Goal: Find specific page/section: Find specific page/section

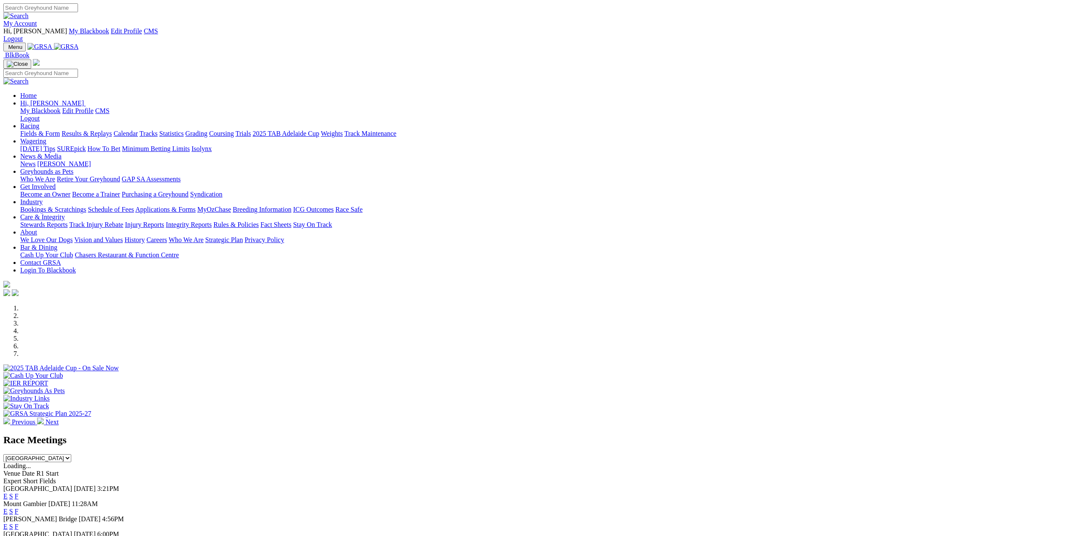
click at [212, 145] on link "Isolynx" at bounding box center [201, 148] width 20 height 7
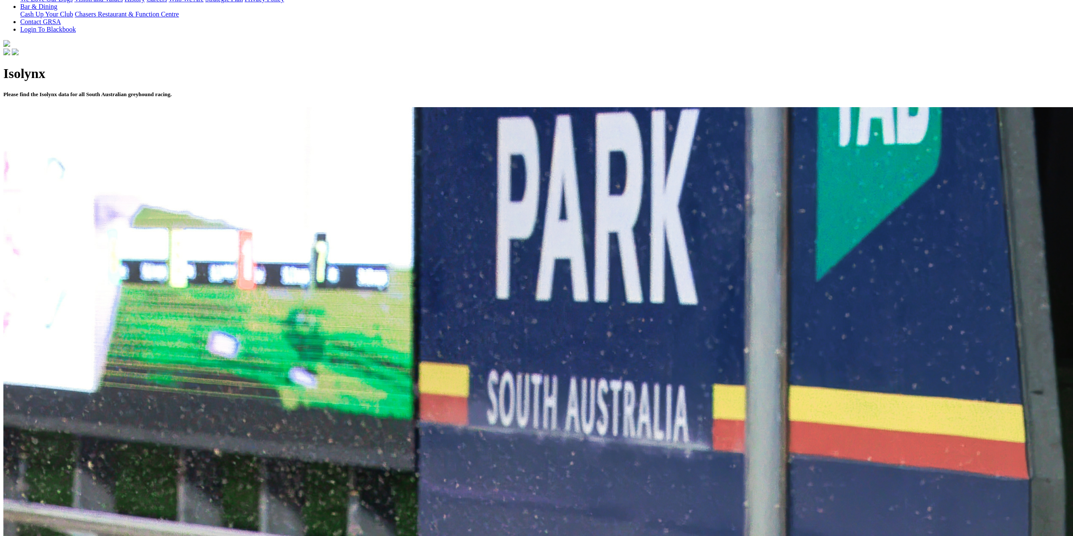
scroll to position [127, 0]
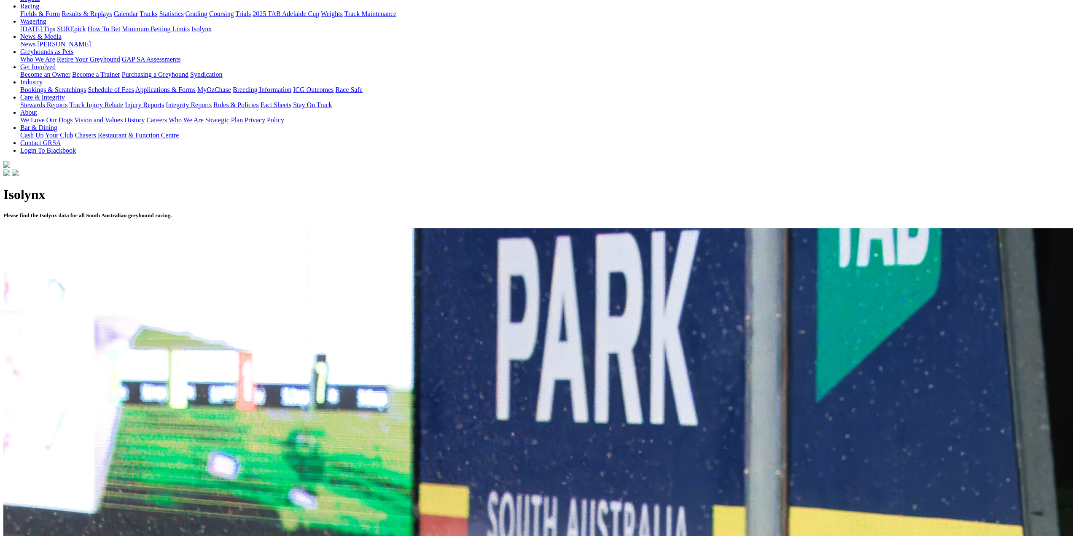
scroll to position [295, 0]
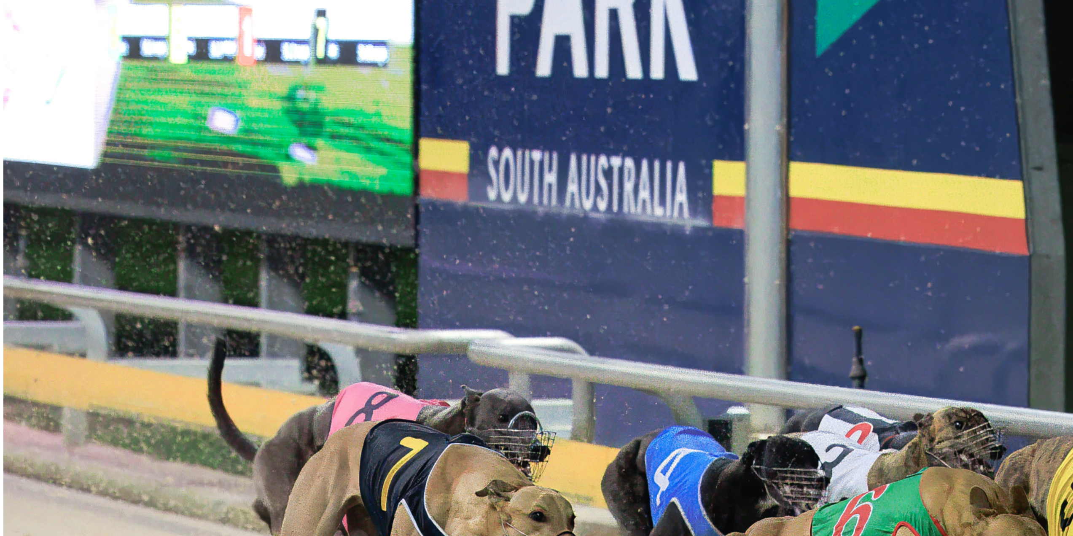
scroll to position [422, 0]
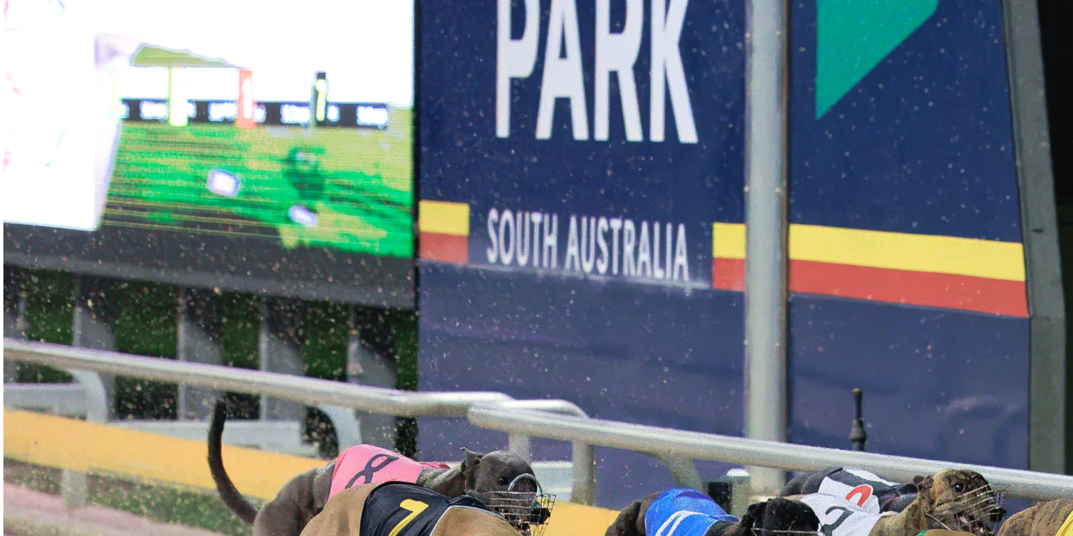
scroll to position [359, 0]
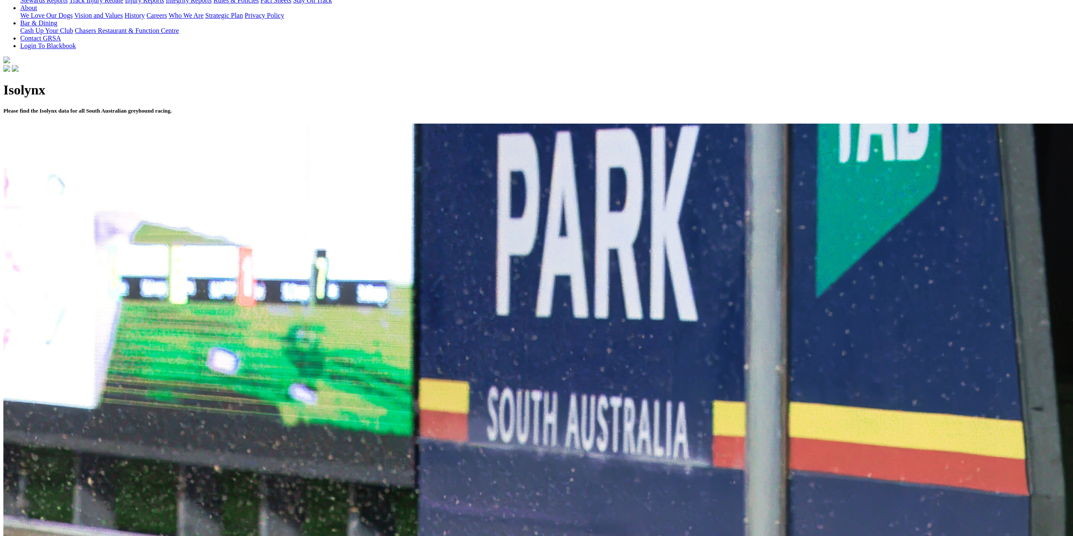
scroll to position [84, 0]
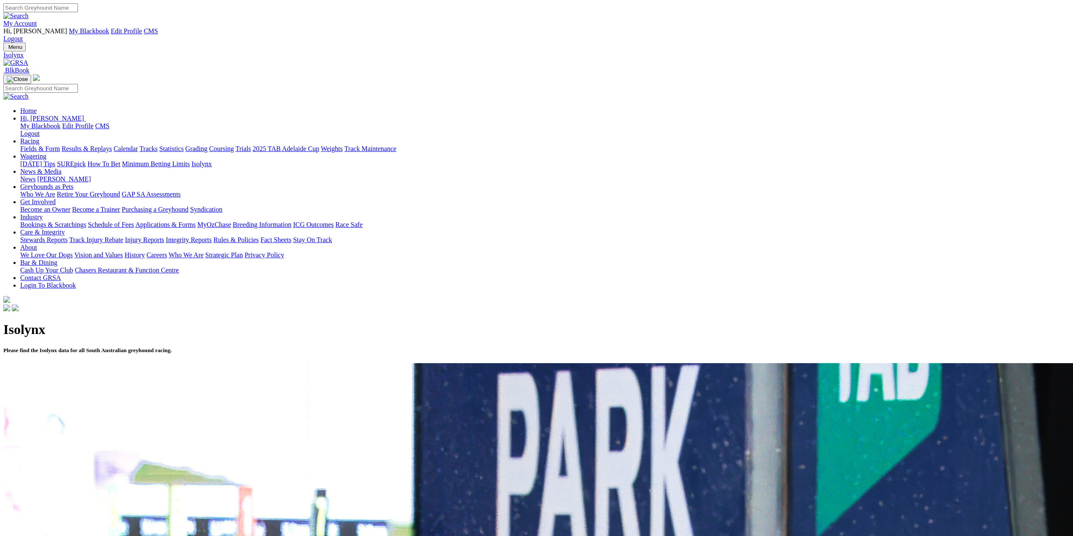
scroll to position [211, 0]
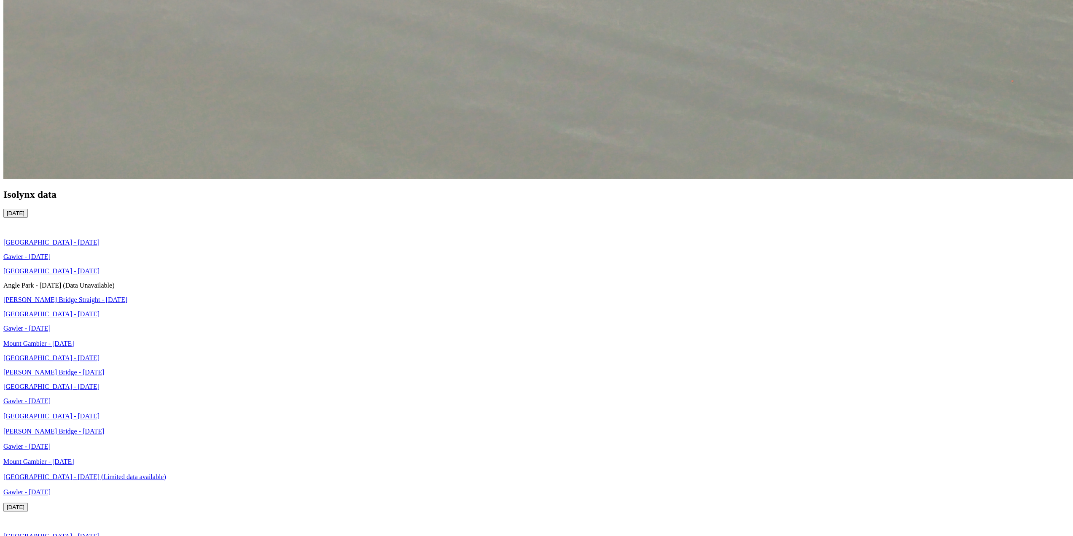
scroll to position [1350, 0]
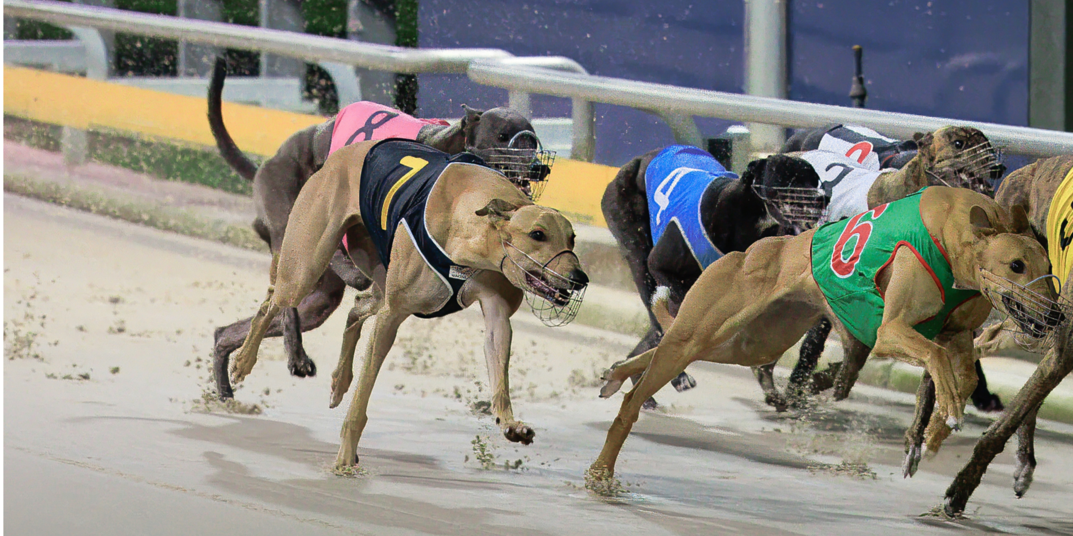
scroll to position [801, 0]
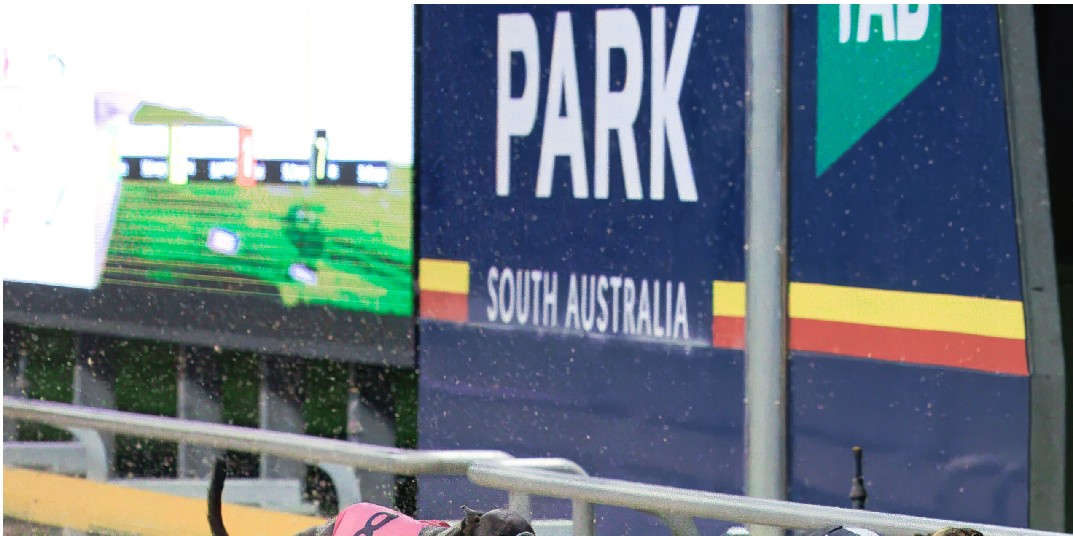
scroll to position [191, 0]
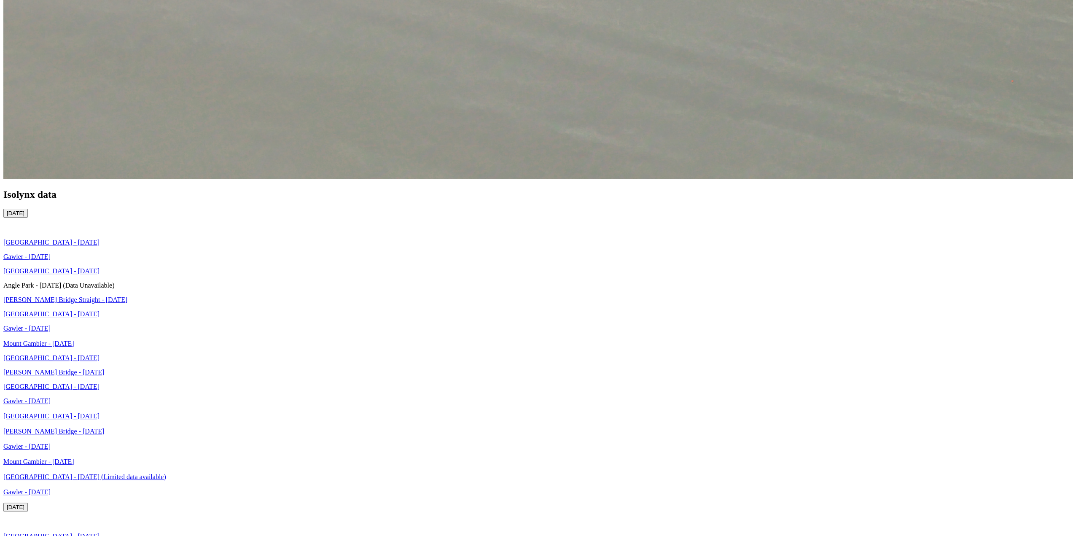
scroll to position [1204, 0]
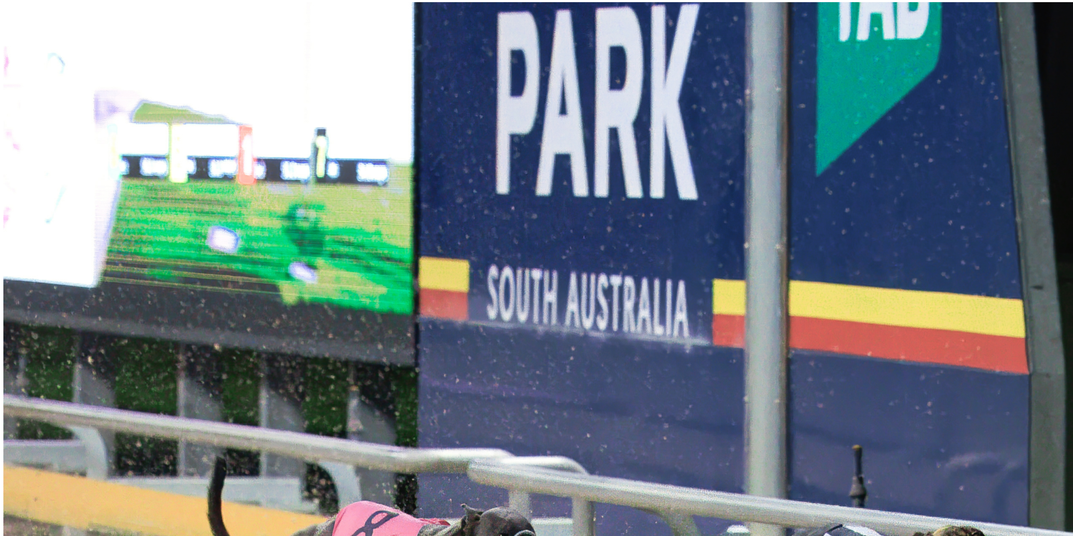
scroll to position [359, 0]
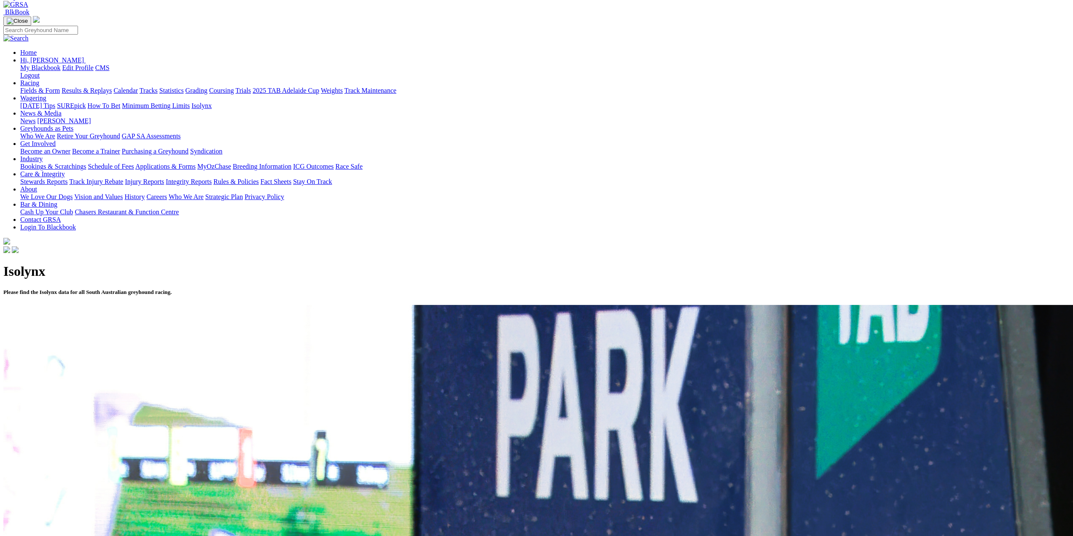
scroll to position [0, 0]
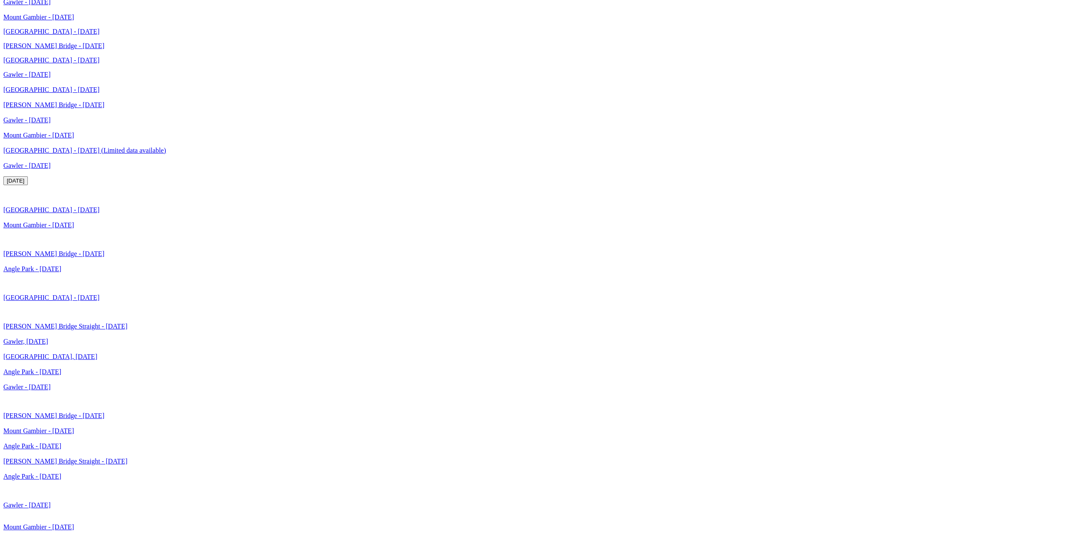
scroll to position [2005, 0]
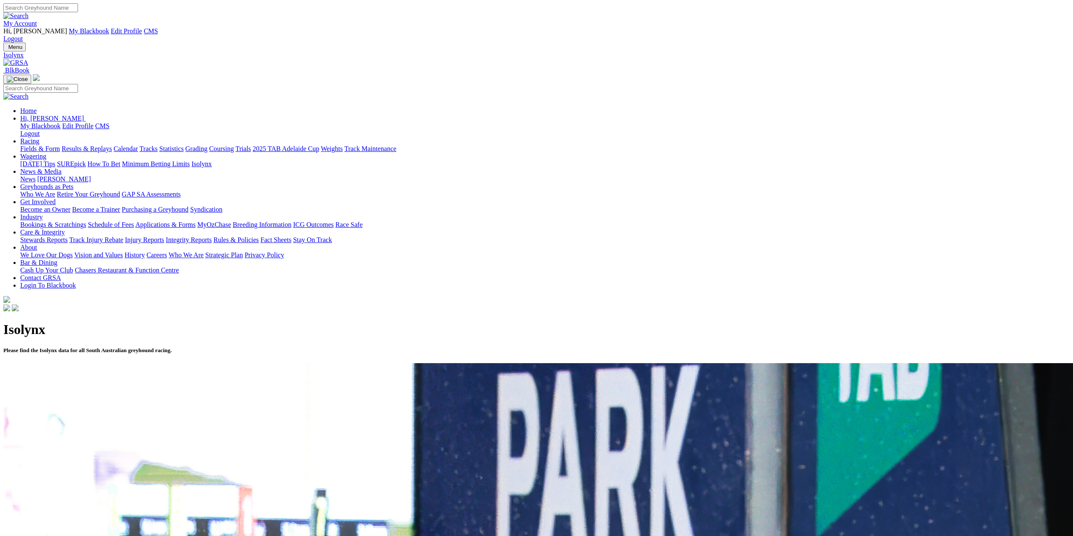
click at [310, 313] on div "Isolynx Please find the Isolynx data for all South Australian greyhound racing." at bounding box center [536, 338] width 1067 height 50
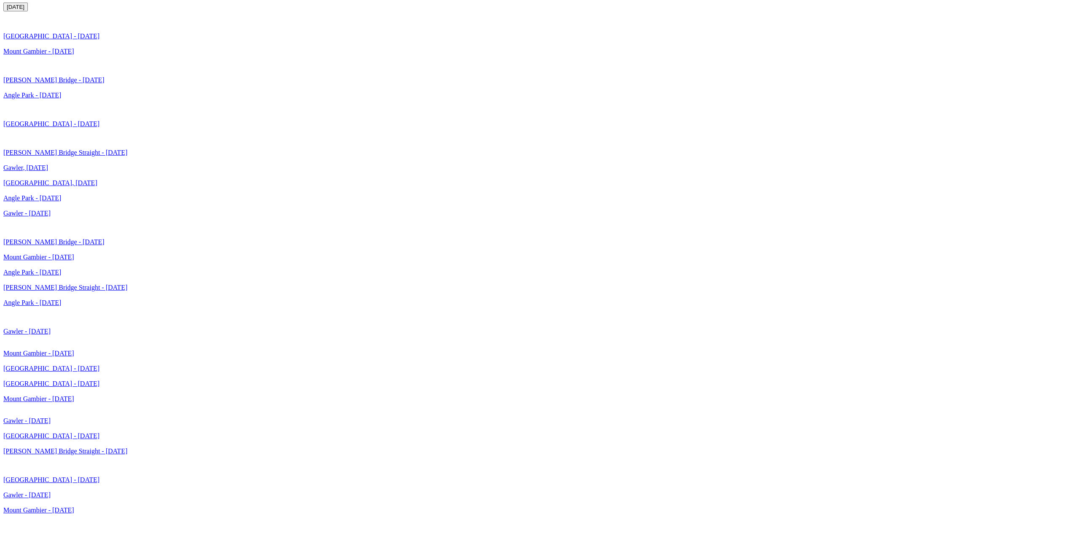
scroll to position [2073, 0]
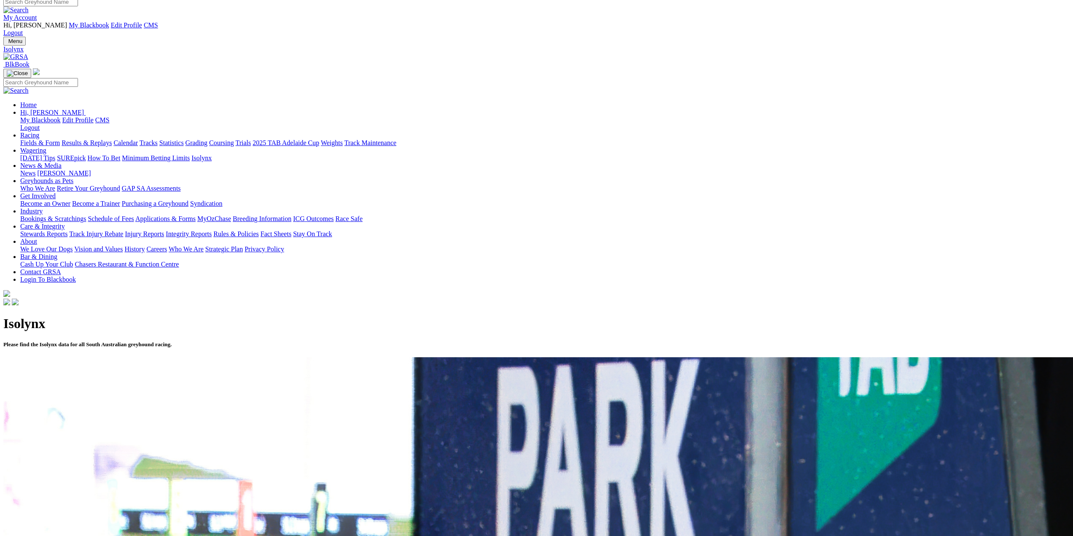
scroll to position [0, 0]
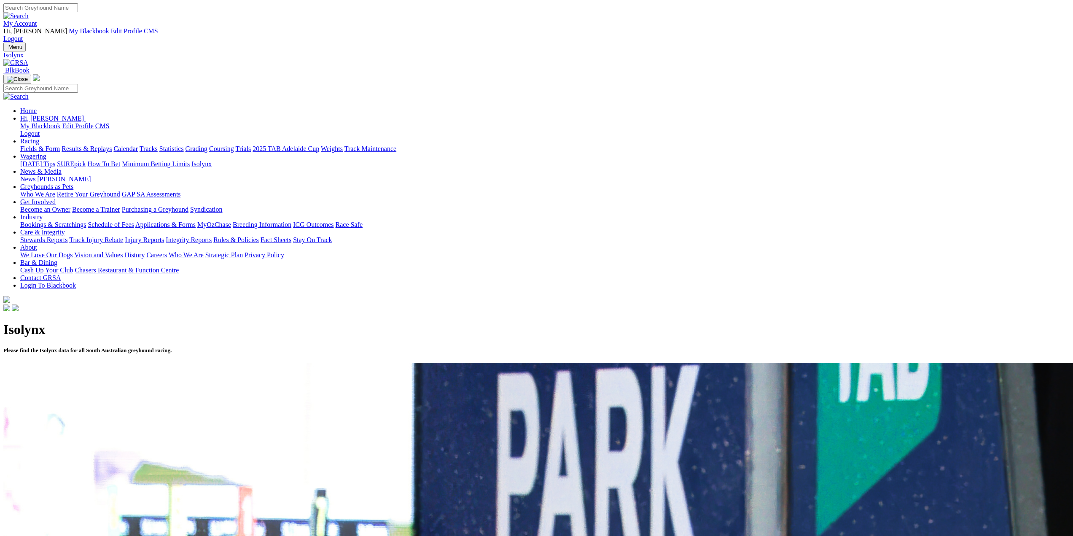
click at [39, 137] on link "Racing" at bounding box center [29, 140] width 19 height 7
click at [28, 59] on img at bounding box center [15, 63] width 25 height 8
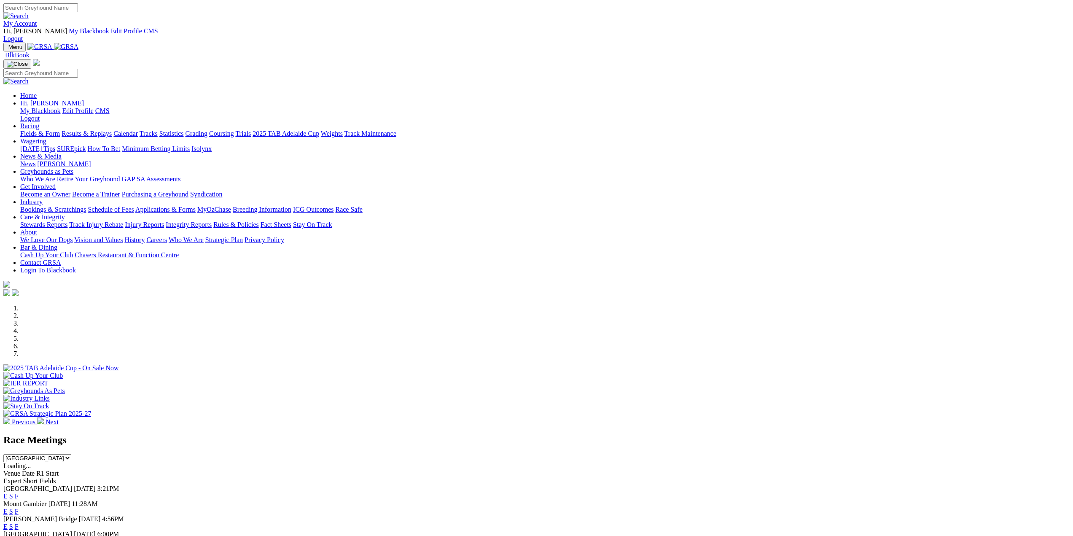
scroll to position [843, 0]
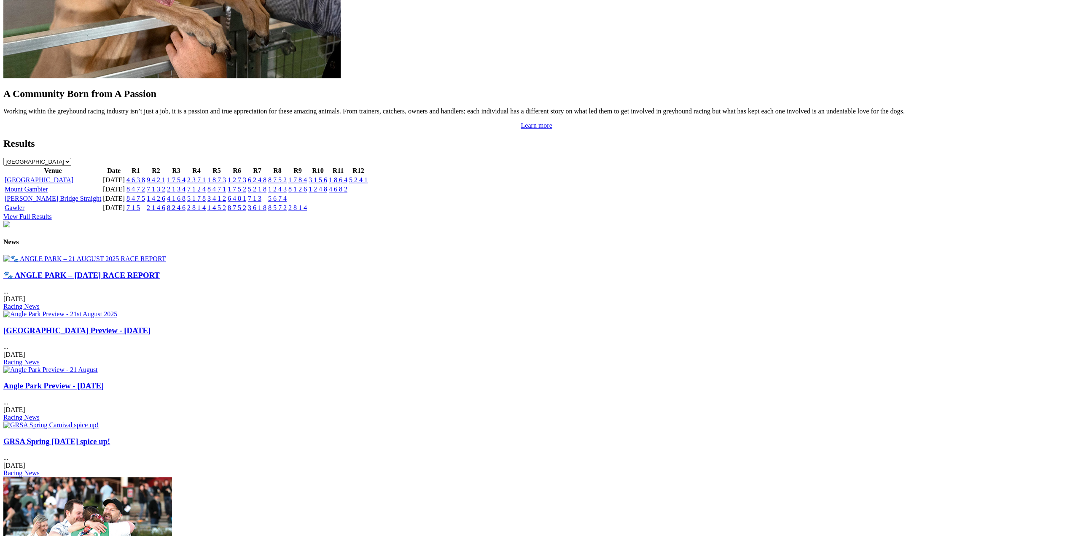
click at [166, 255] on img at bounding box center [84, 259] width 162 height 8
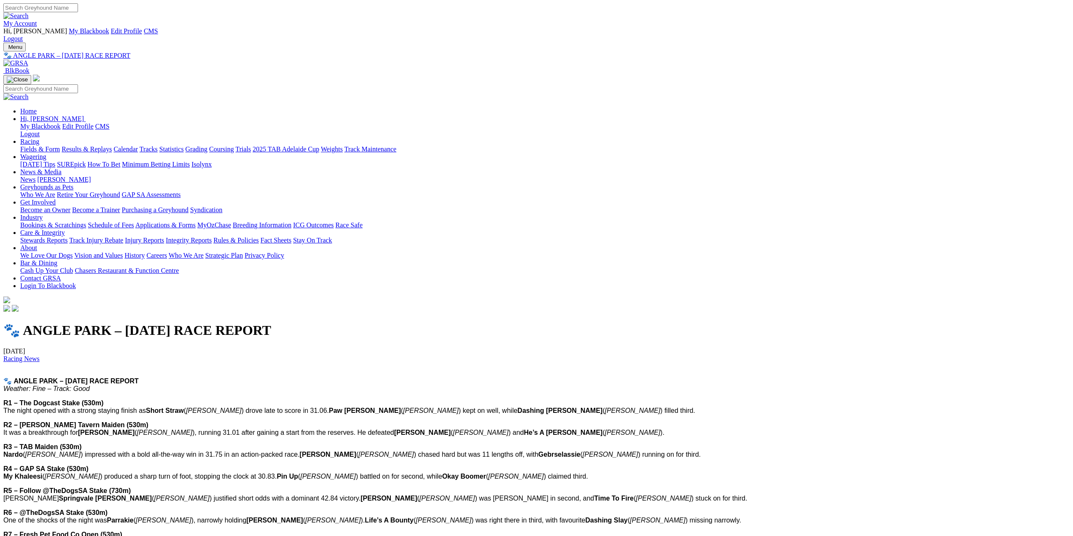
click at [302, 44] on div "Menu 🐾 ANGLE PARK – [DATE] RACE REPORT BlkBook Home Hi, [PERSON_NAME] My Blackb…" at bounding box center [536, 178] width 1067 height 271
click at [28, 59] on img at bounding box center [15, 63] width 25 height 8
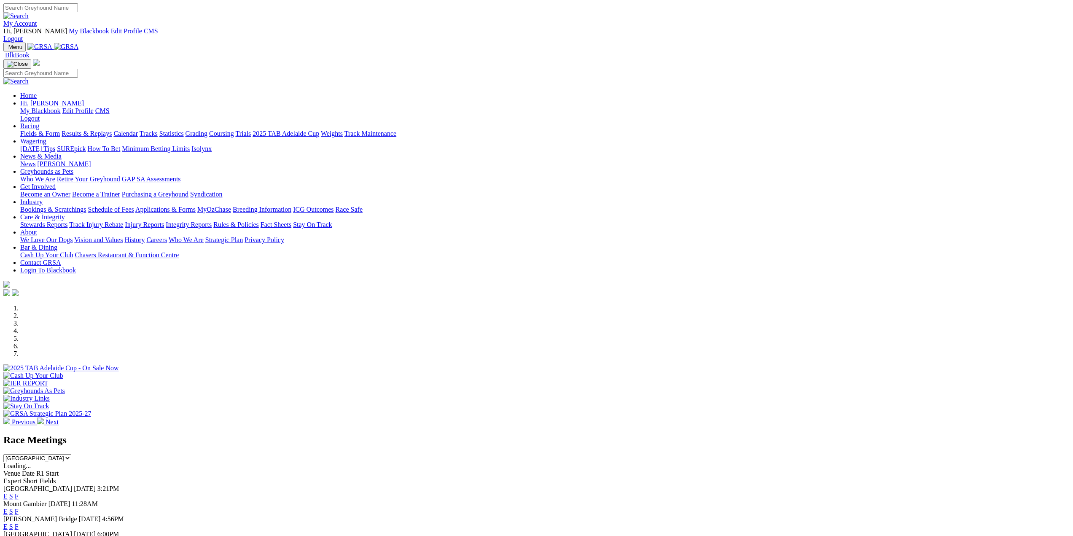
click at [91, 160] on link "[PERSON_NAME]" at bounding box center [64, 163] width 54 height 7
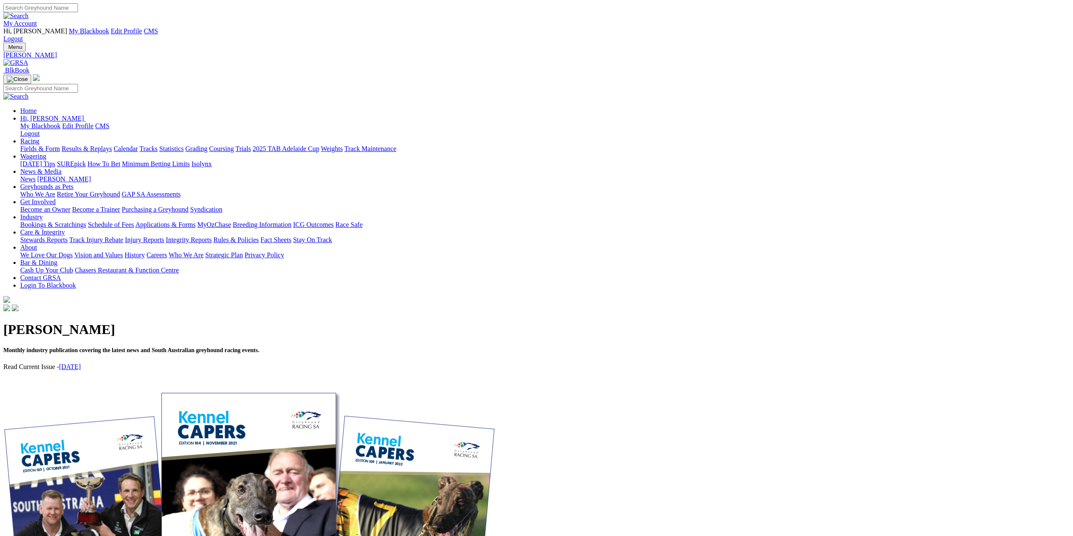
click at [81, 363] on link "[DATE]" at bounding box center [70, 366] width 22 height 7
